Goal: Information Seeking & Learning: Learn about a topic

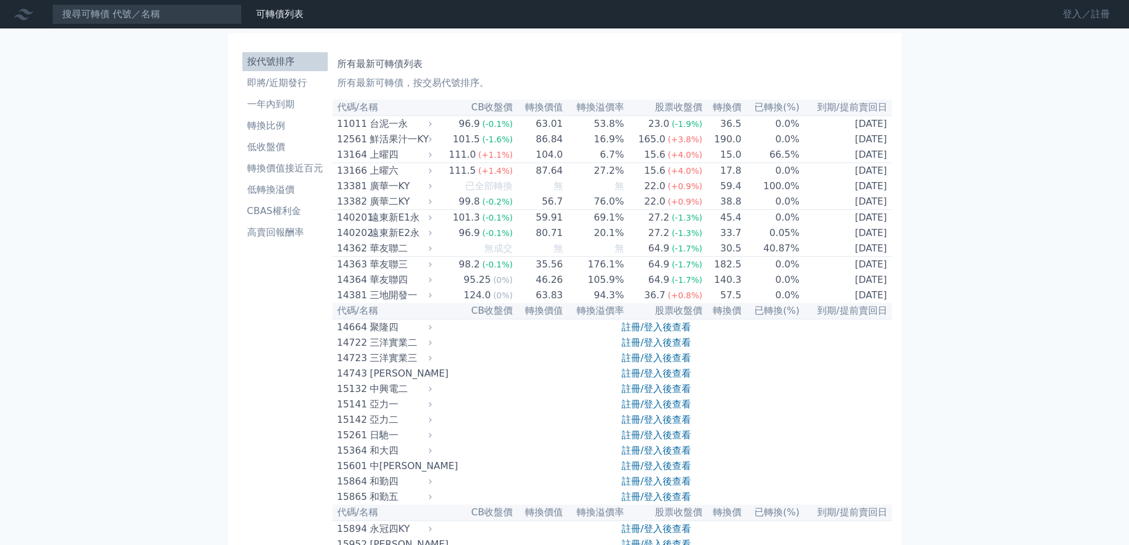
click at [1081, 12] on link "登入／註冊" at bounding box center [1086, 14] width 66 height 19
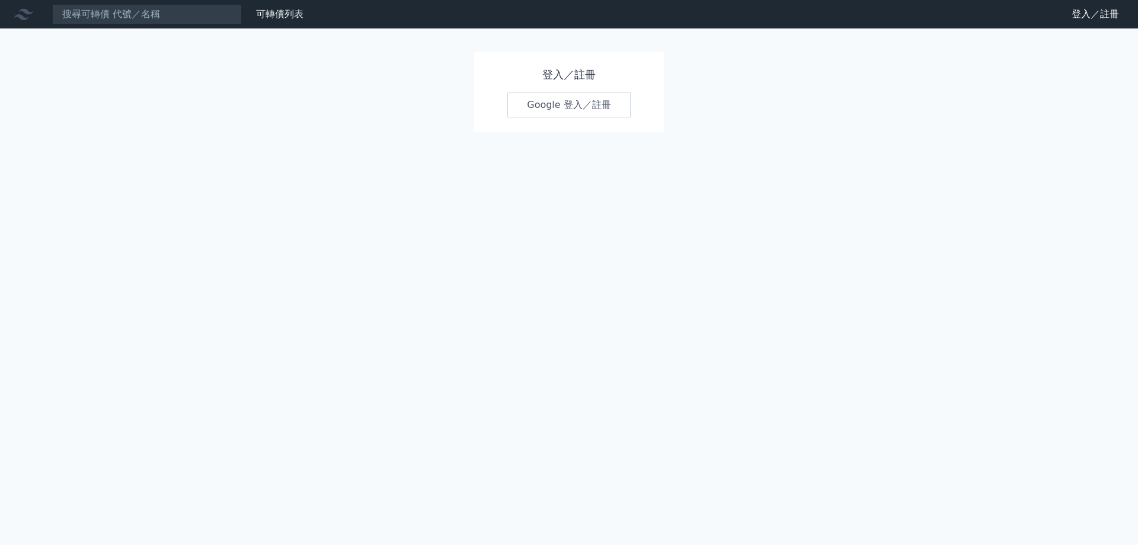
click at [572, 113] on link "Google 登入／註冊" at bounding box center [568, 104] width 123 height 25
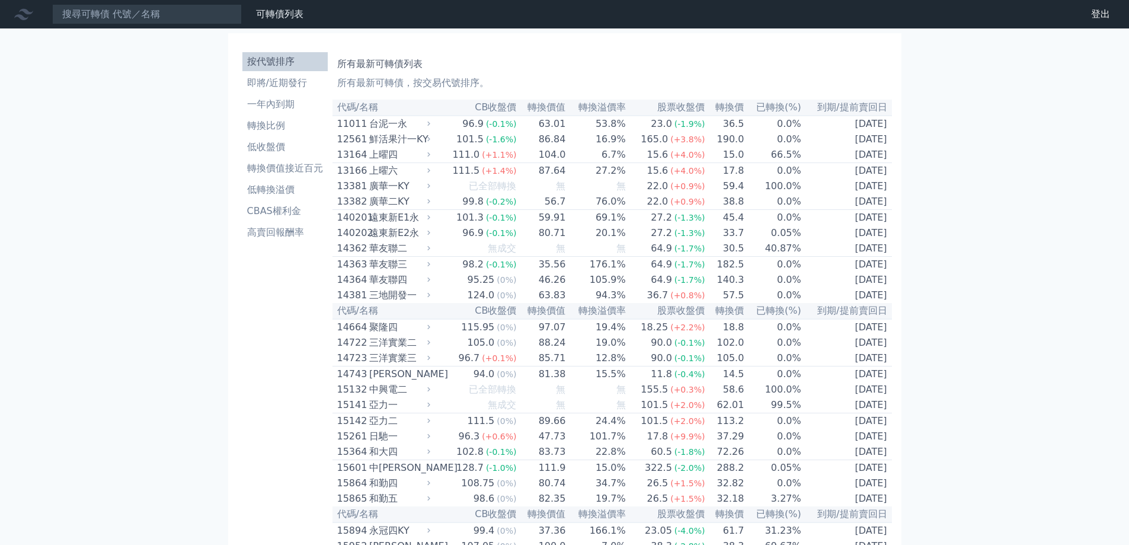
click at [138, 9] on input at bounding box center [147, 14] width 190 height 20
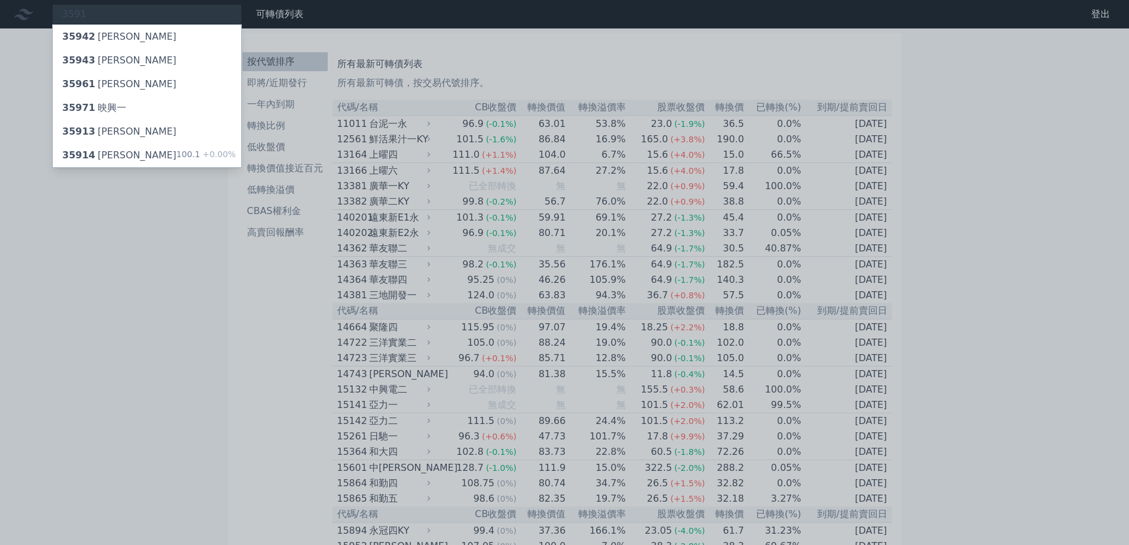
type input "3591"
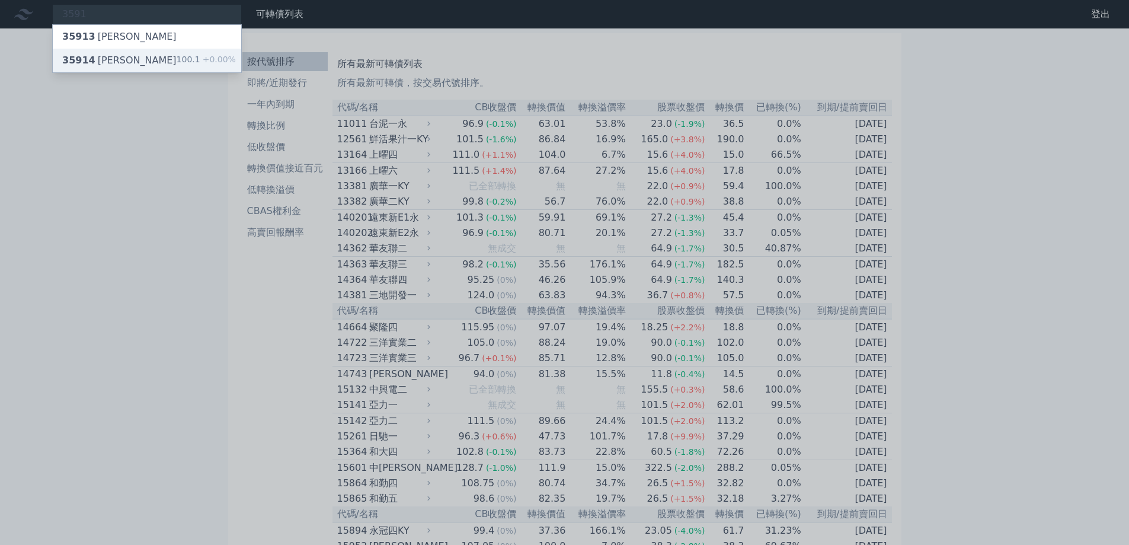
click at [131, 56] on div "35914 [PERSON_NAME]四 100.1 +0.00%" at bounding box center [147, 61] width 189 height 24
